Goal: Transaction & Acquisition: Purchase product/service

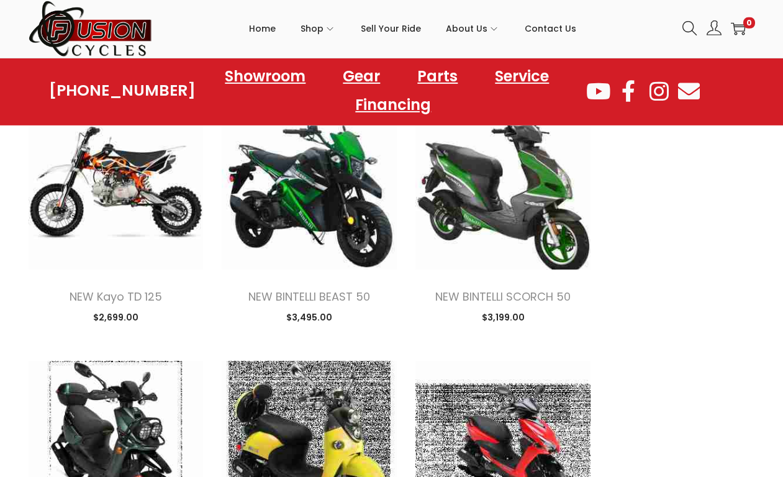
scroll to position [1522, 0]
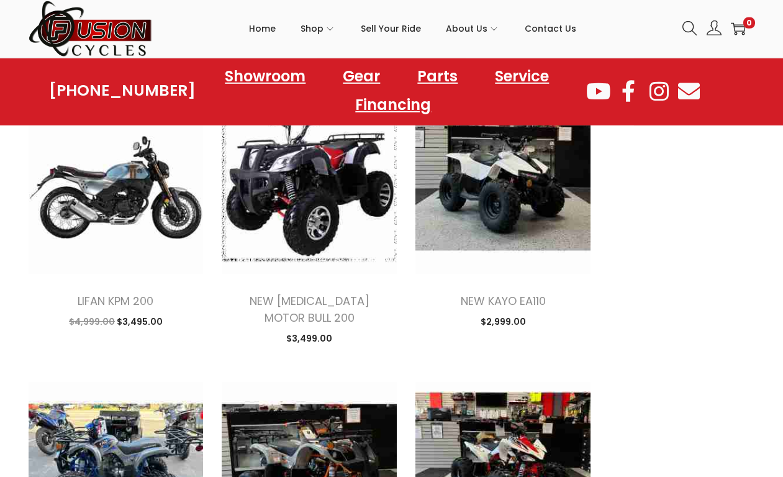
scroll to position [2877, 0]
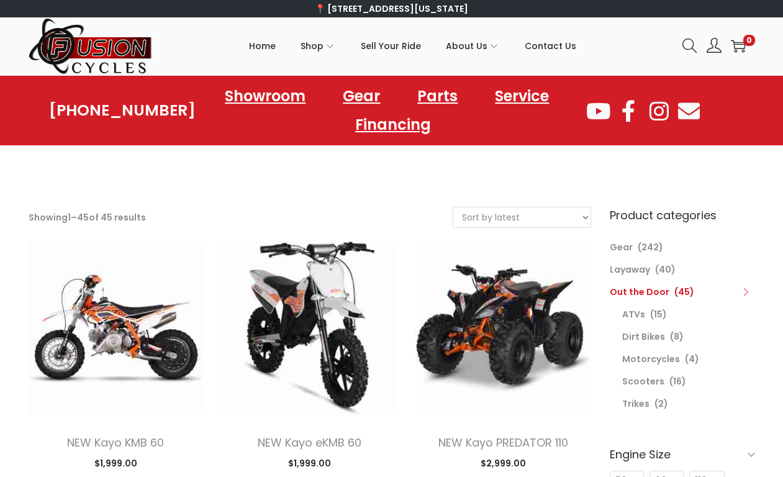
click at [623, 260] on li "Layaway (40)" at bounding box center [682, 269] width 145 height 22
click at [629, 270] on link "Layaway" at bounding box center [630, 269] width 40 height 12
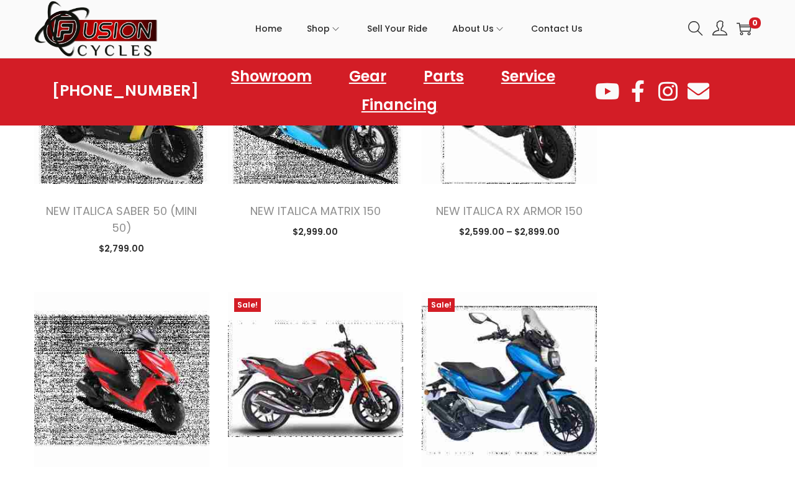
scroll to position [2465, 0]
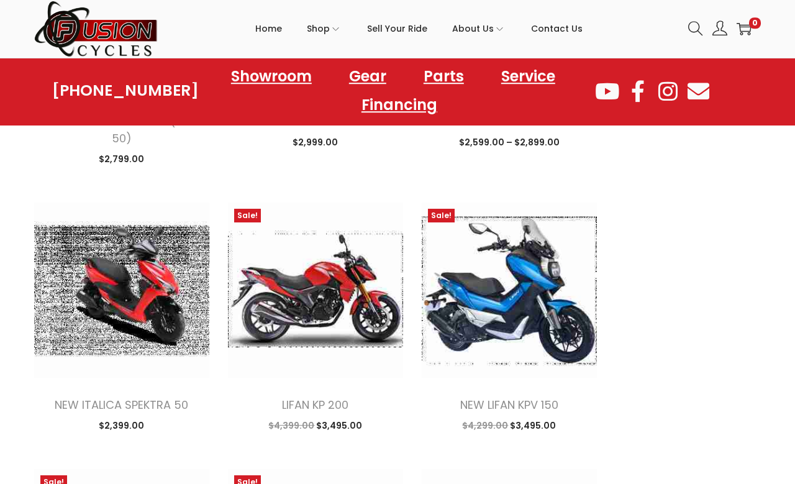
scroll to position [2554, 0]
click at [477, 249] on img at bounding box center [509, 290] width 175 height 175
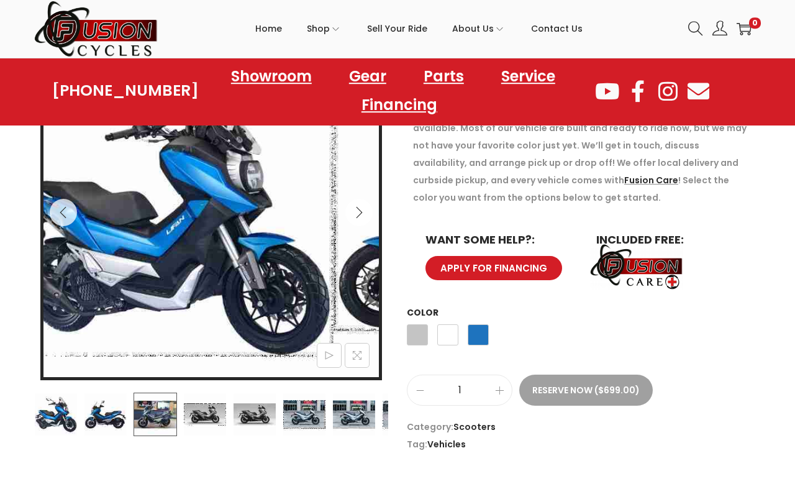
scroll to position [214, 0]
click at [152, 413] on img at bounding box center [155, 414] width 43 height 43
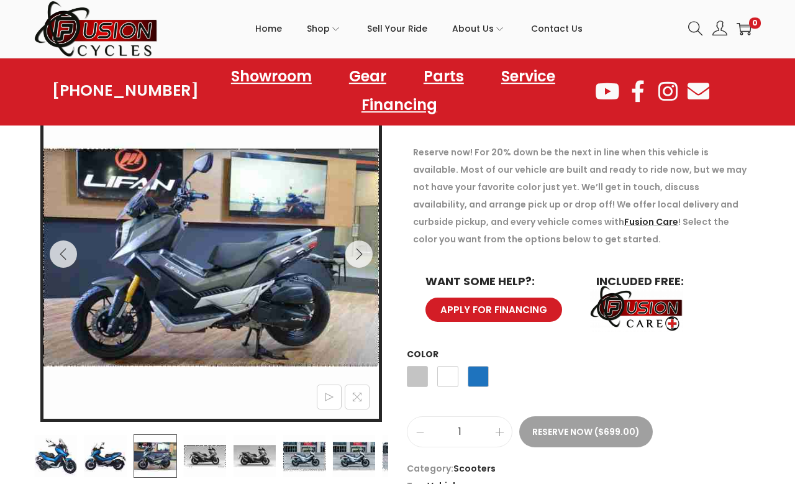
scroll to position [173, 0]
click at [355, 260] on button "Next" at bounding box center [358, 253] width 27 height 27
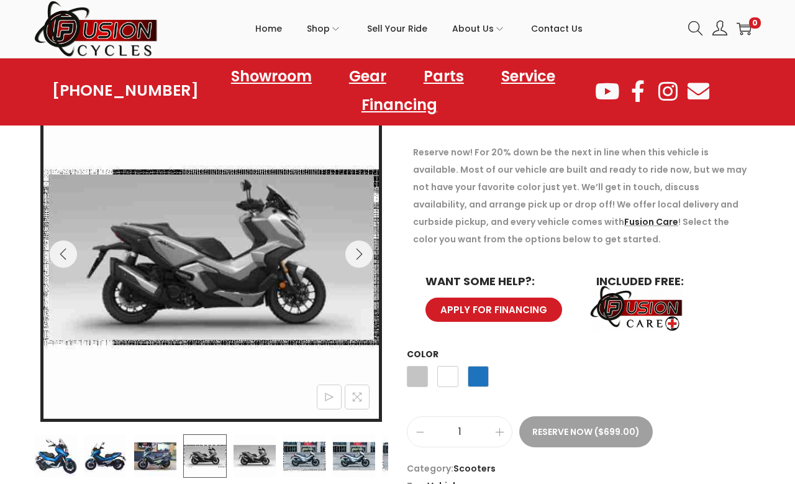
click at [354, 251] on icon "Next" at bounding box center [359, 254] width 12 height 12
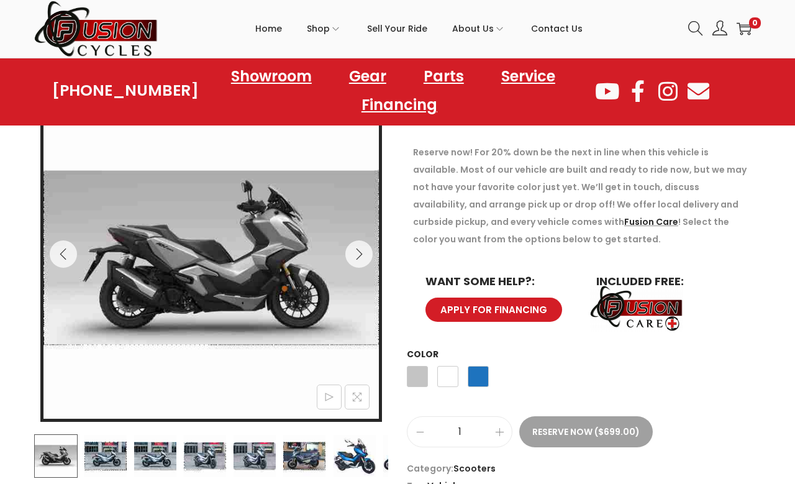
click at [354, 256] on icon "Next" at bounding box center [359, 254] width 12 height 12
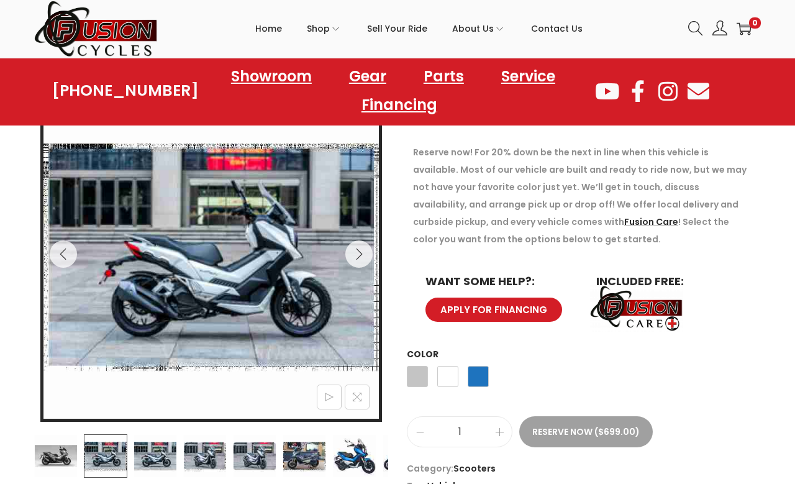
click at [357, 255] on icon "Next" at bounding box center [359, 254] width 12 height 12
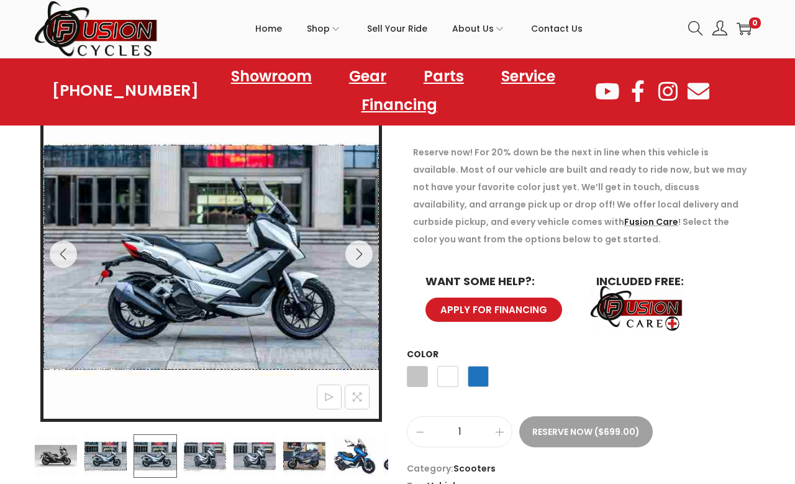
click at [348, 255] on button "Next" at bounding box center [358, 253] width 27 height 27
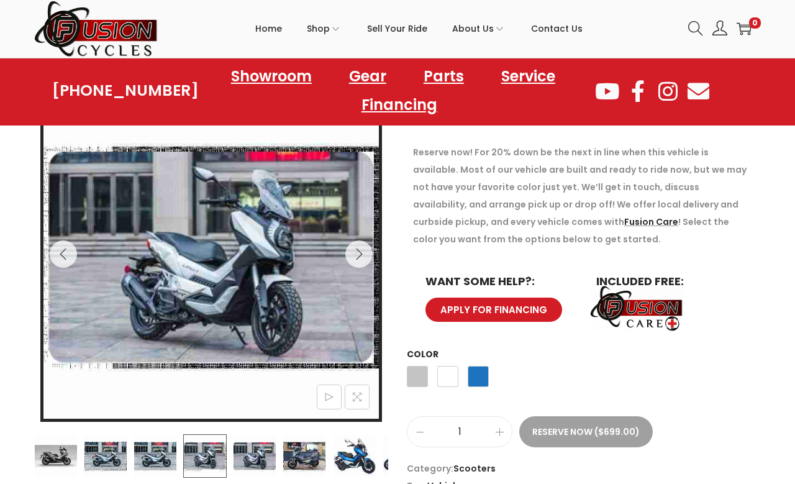
click at [353, 255] on icon "Next" at bounding box center [359, 254] width 12 height 12
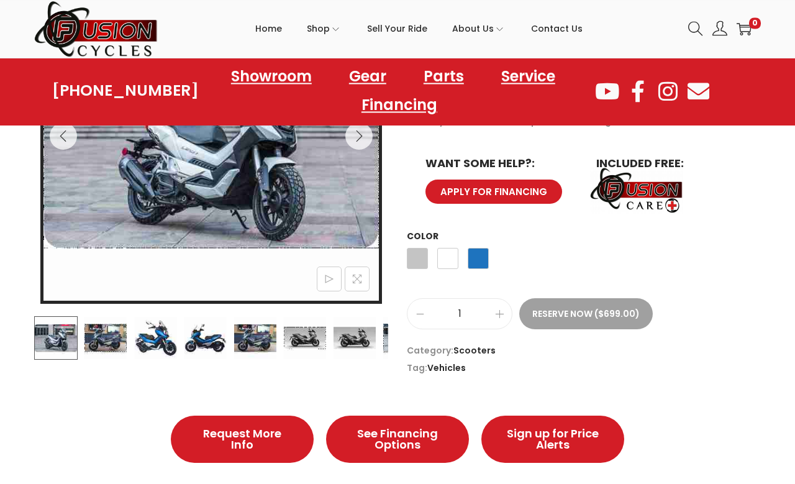
scroll to position [285, 0]
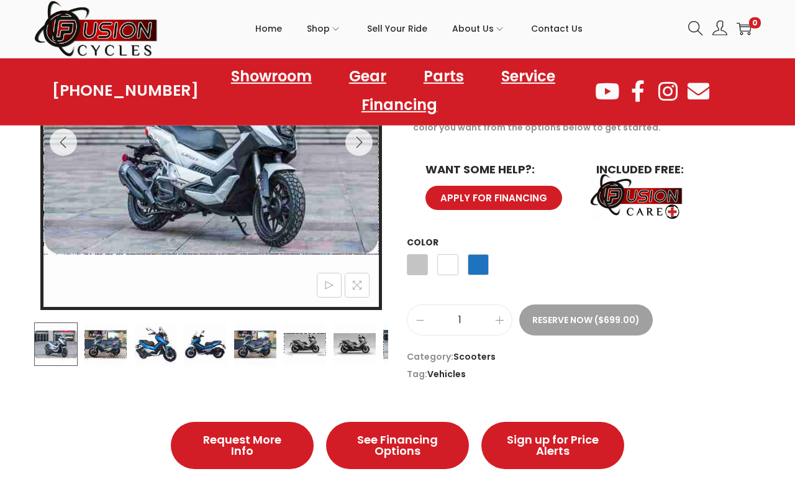
click at [277, 348] on img at bounding box center [255, 343] width 43 height 43
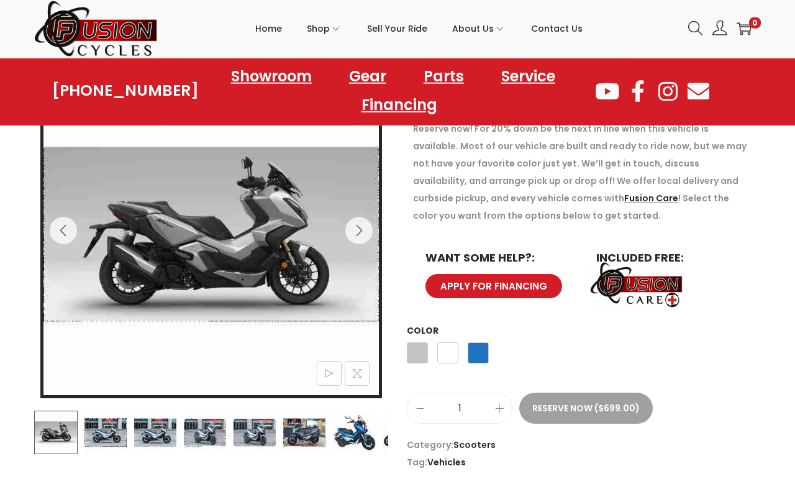
scroll to position [197, 0]
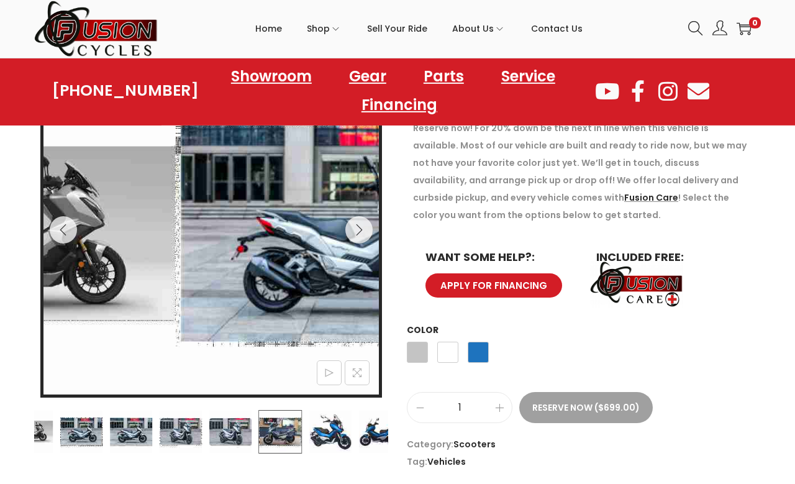
click at [358, 439] on img at bounding box center [379, 431] width 43 height 43
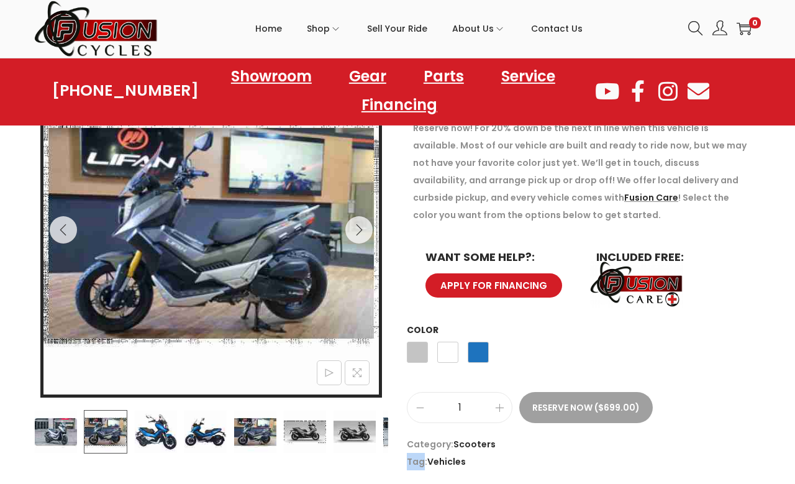
click at [316, 460] on div "Sale! NEW LIFAN KPV 150 $ 4,299.00 Original price was: $4,299.00. $ 3,495.00 Cu…" at bounding box center [398, 263] width 746 height 414
click at [277, 434] on img at bounding box center [255, 431] width 43 height 43
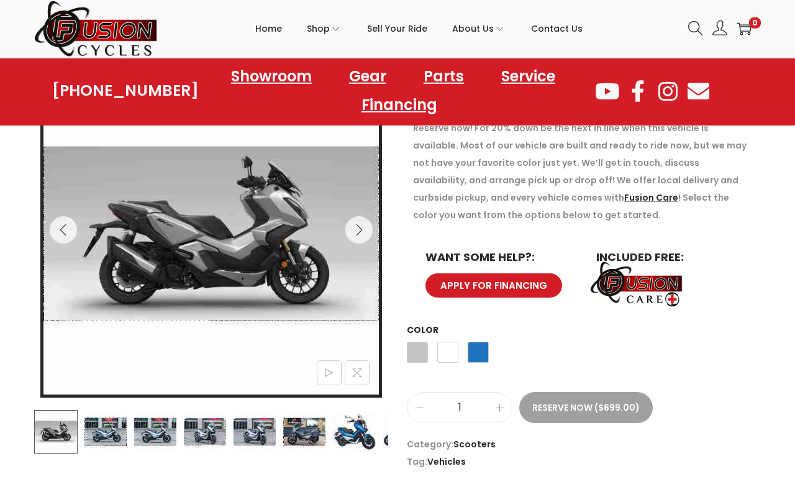
click at [227, 436] on img at bounding box center [204, 431] width 43 height 43
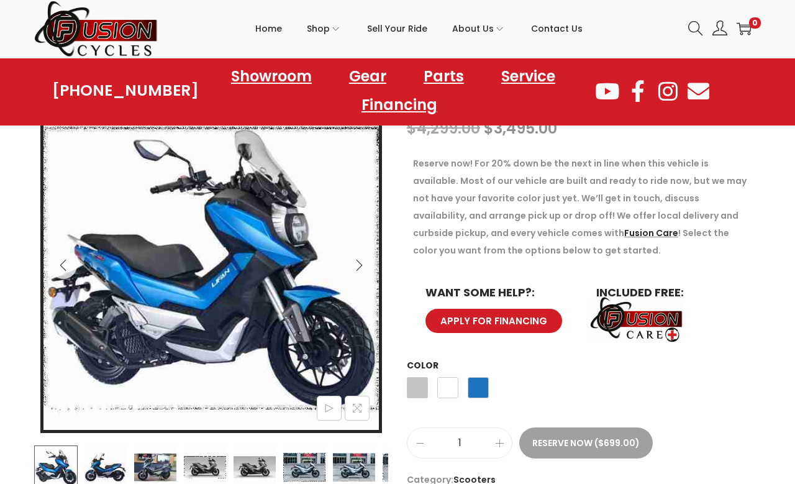
scroll to position [0, 0]
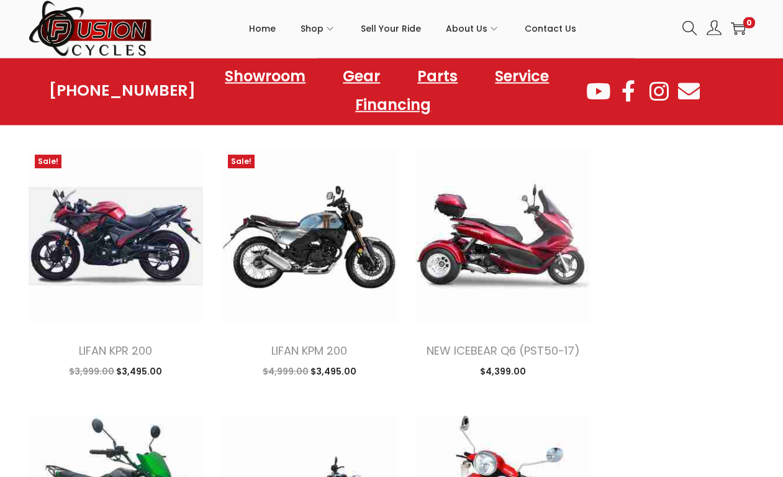
scroll to position [1214, 0]
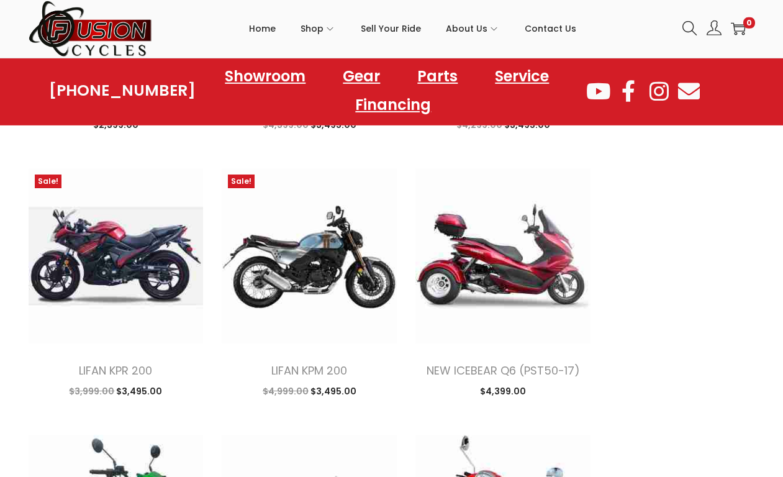
click at [113, 255] on img at bounding box center [116, 255] width 175 height 175
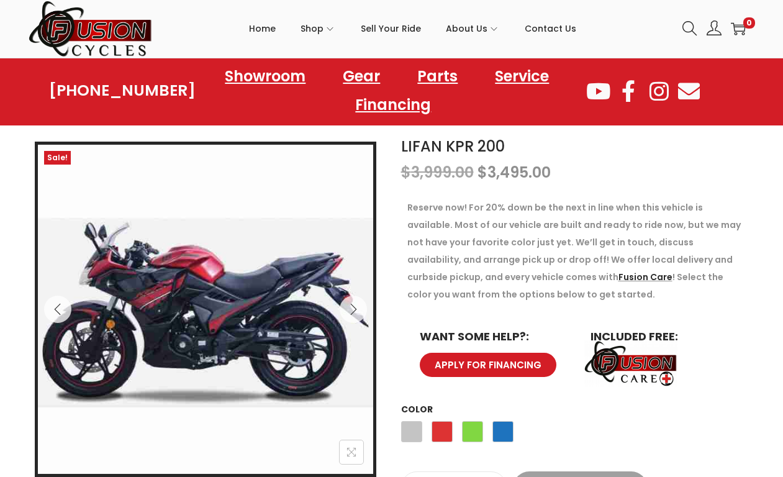
scroll to position [122, 0]
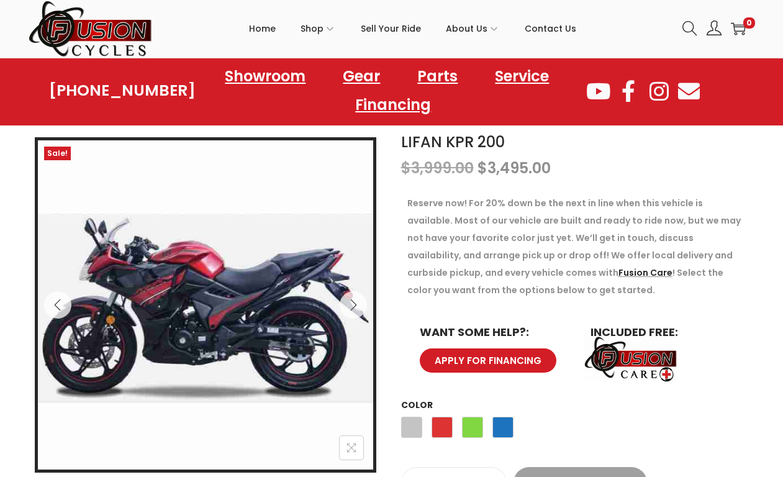
click at [506, 432] on span "Blue" at bounding box center [503, 427] width 21 height 21
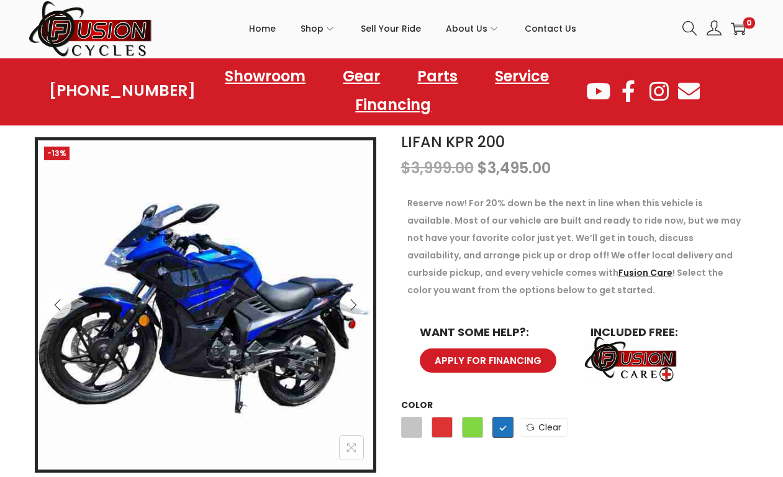
click at [470, 434] on span "Green" at bounding box center [472, 427] width 21 height 21
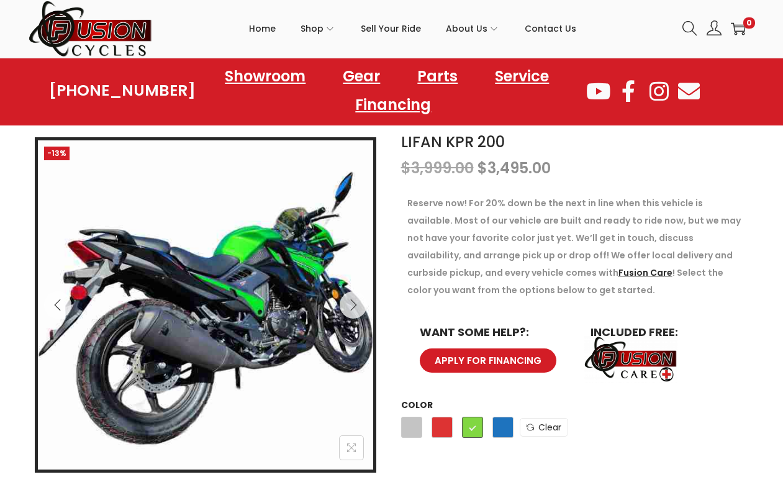
click at [446, 431] on span "Red" at bounding box center [442, 427] width 21 height 21
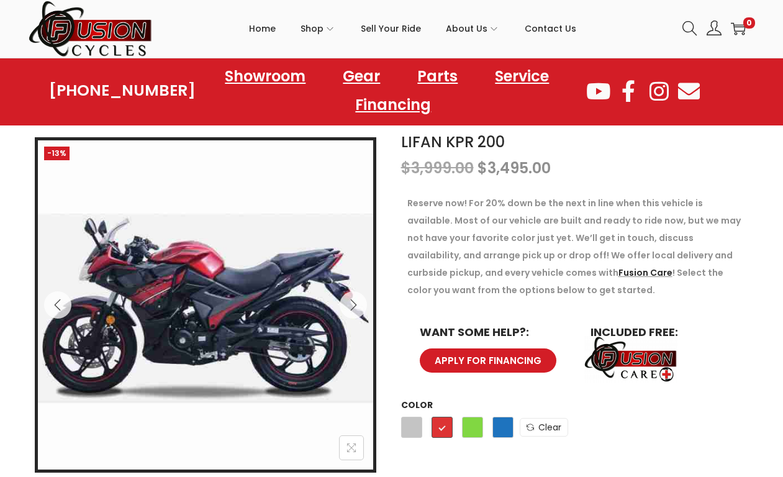
click at [418, 430] on span "Silver" at bounding box center [411, 427] width 21 height 21
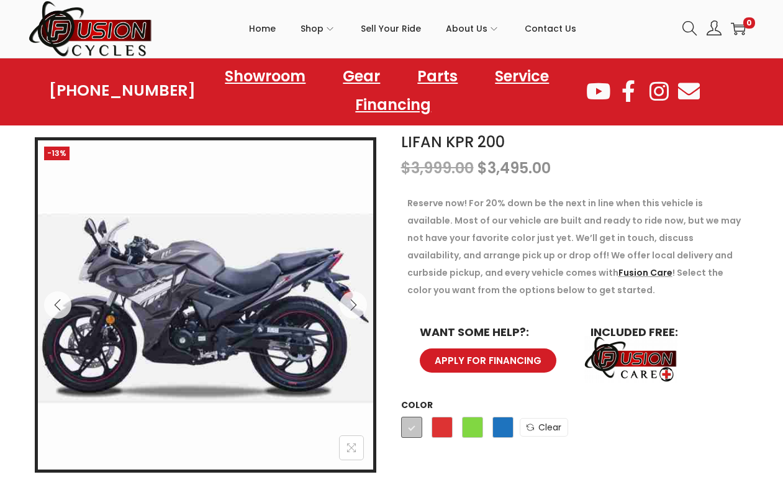
click at [440, 433] on span "Red" at bounding box center [442, 427] width 21 height 21
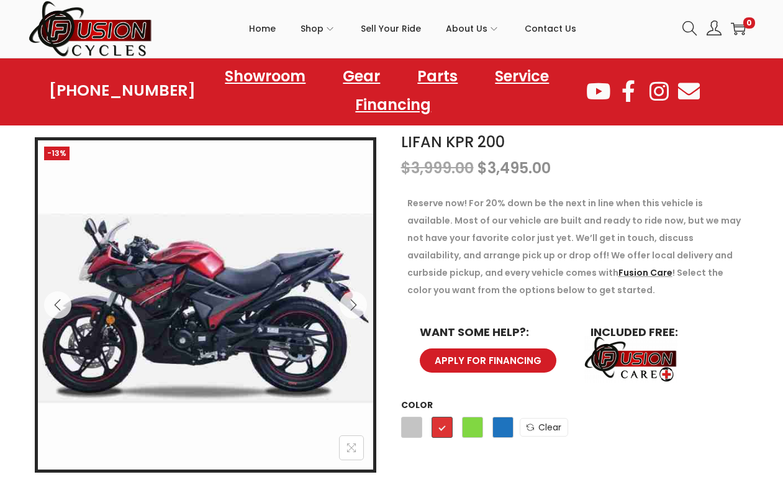
click at [481, 426] on span "Green" at bounding box center [472, 427] width 21 height 21
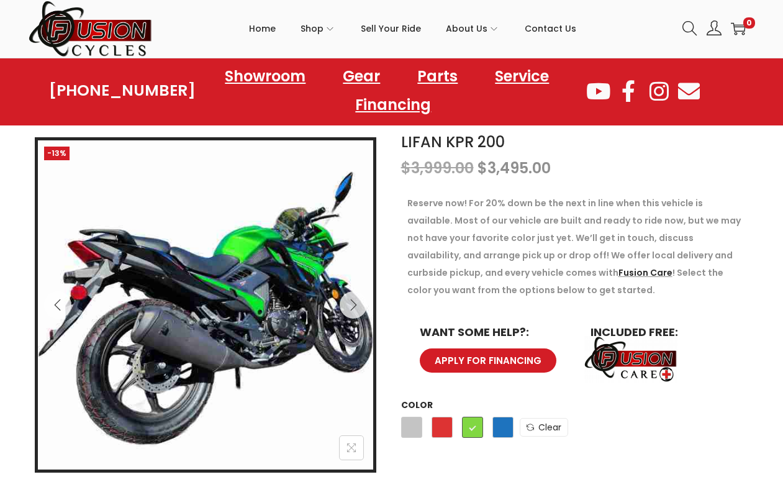
click at [506, 425] on span "Blue" at bounding box center [503, 427] width 21 height 21
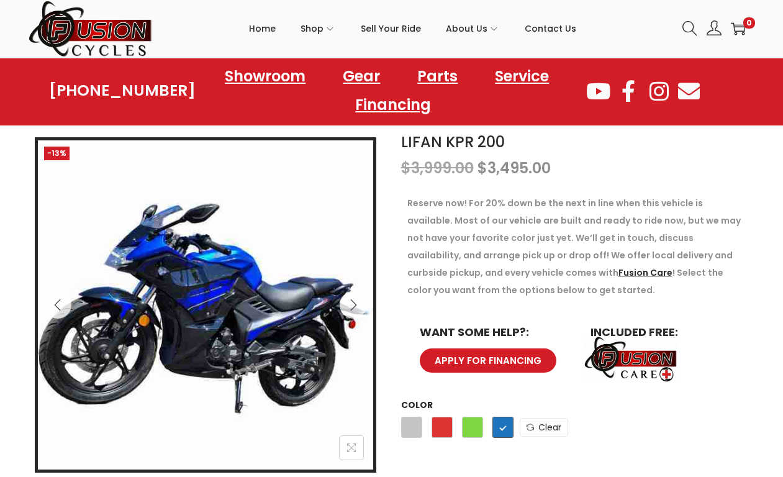
click at [438, 427] on span "Red" at bounding box center [442, 427] width 21 height 21
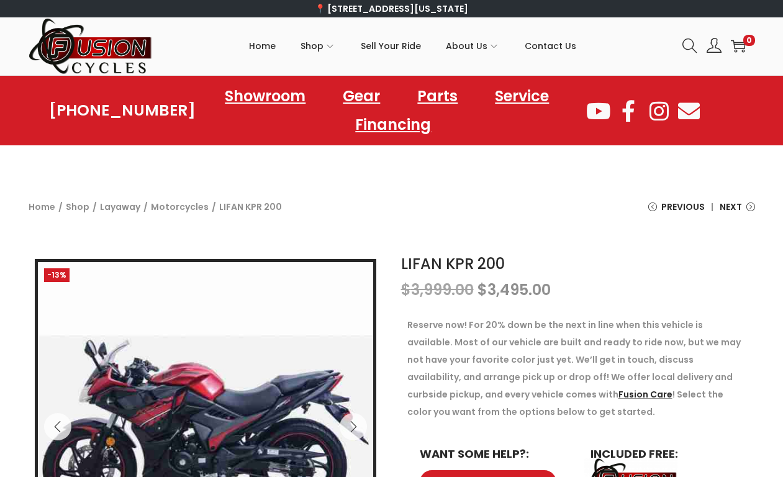
click at [56, 44] on img at bounding box center [91, 46] width 124 height 58
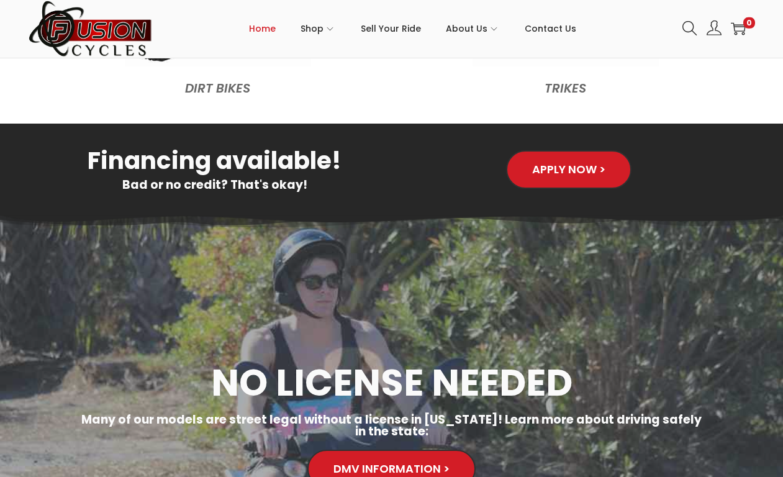
scroll to position [1594, 0]
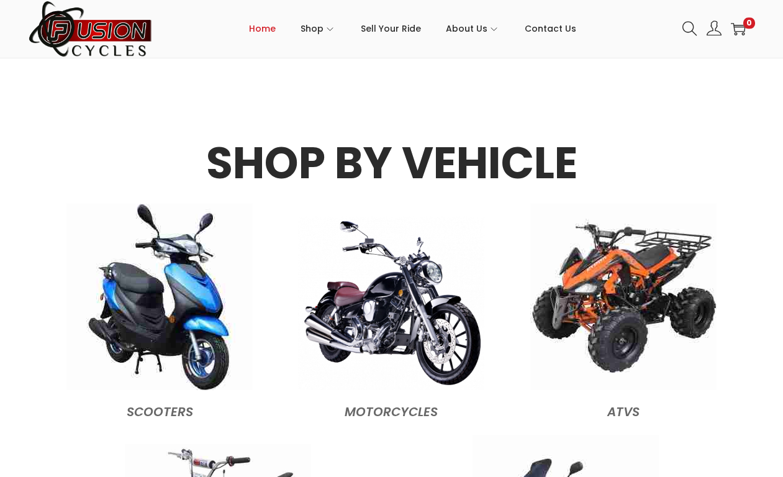
scroll to position [1039, 0]
click at [367, 298] on img at bounding box center [391, 303] width 186 height 173
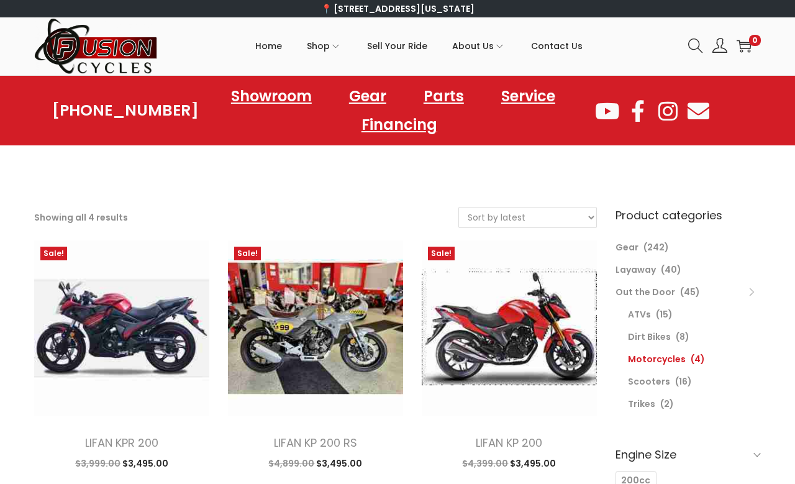
click at [506, 444] on link "LIFAN KP 200" at bounding box center [509, 443] width 66 height 16
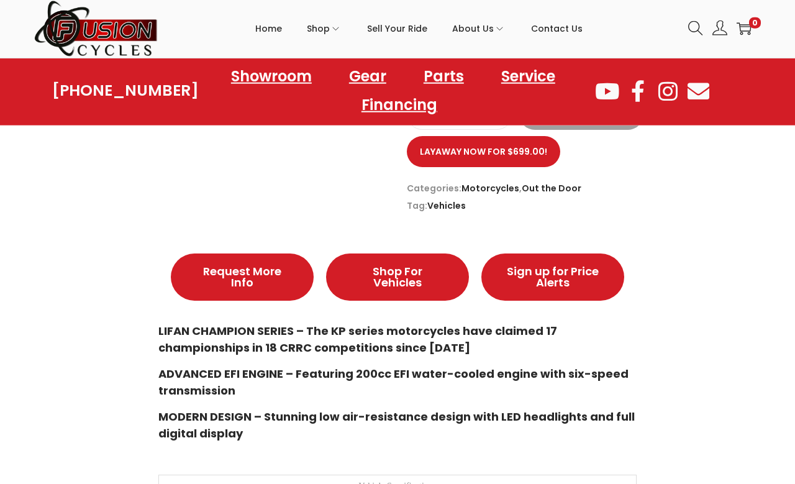
scroll to position [537, 0]
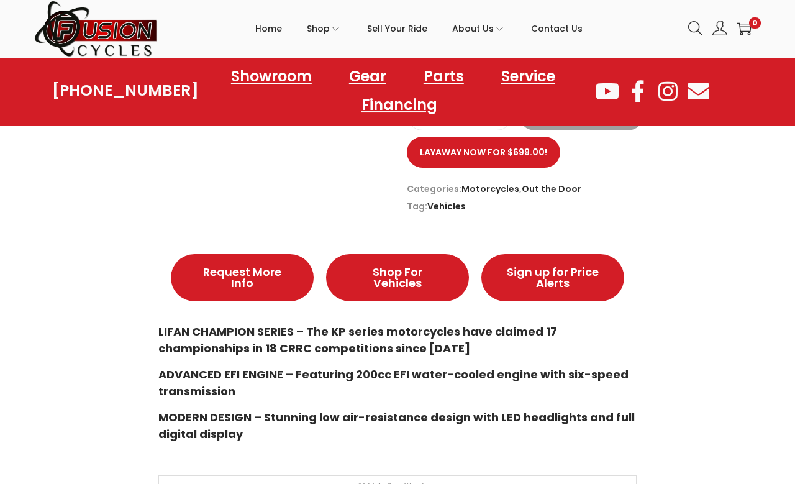
click at [732, 329] on div "Description Description Request More Info Shop For Vehicles Sign up for Price A…" at bounding box center [397, 467] width 727 height 493
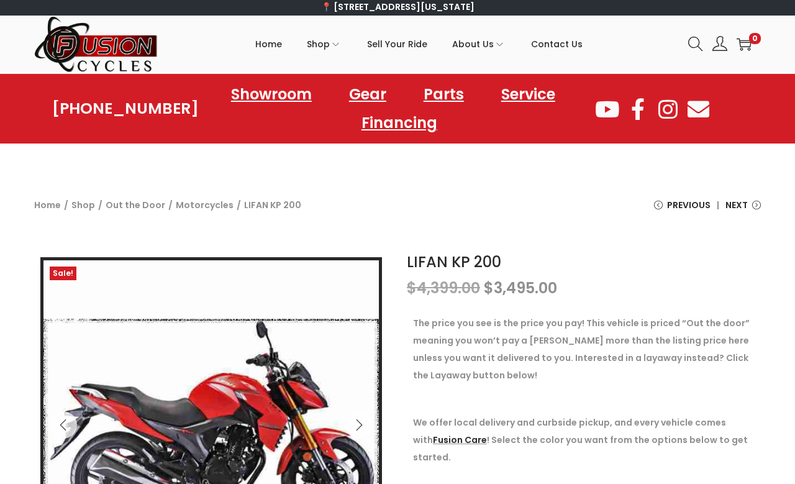
scroll to position [0, 0]
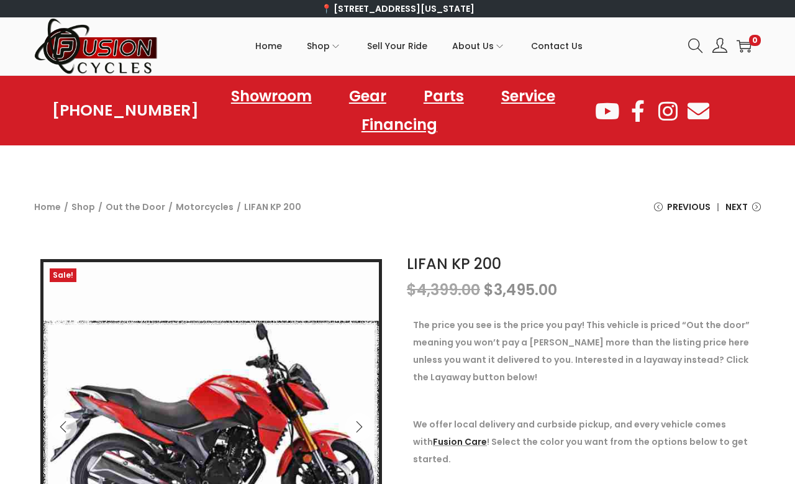
click at [392, 124] on link "Financing" at bounding box center [399, 125] width 101 height 29
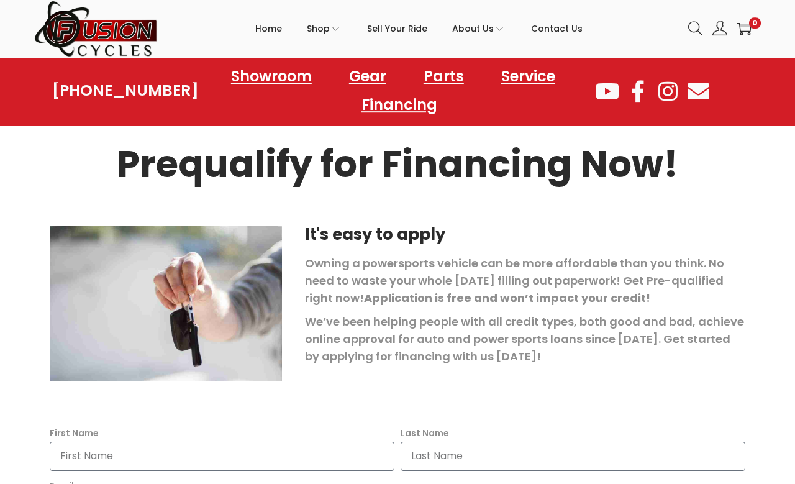
scroll to position [80, 0]
